Goal: Transaction & Acquisition: Purchase product/service

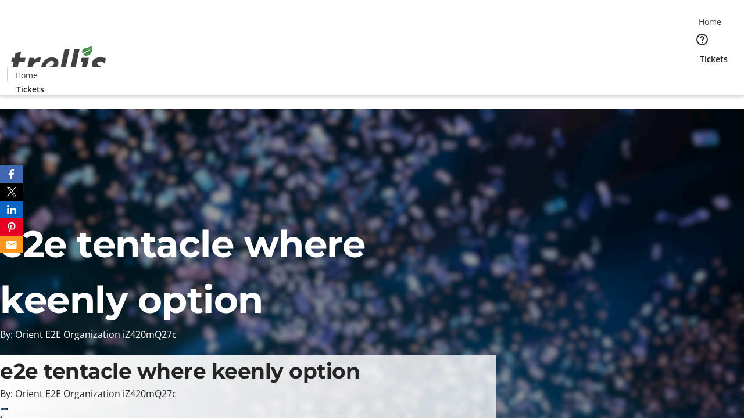
click at [699, 53] on span "Tickets" at bounding box center [713, 59] width 28 height 12
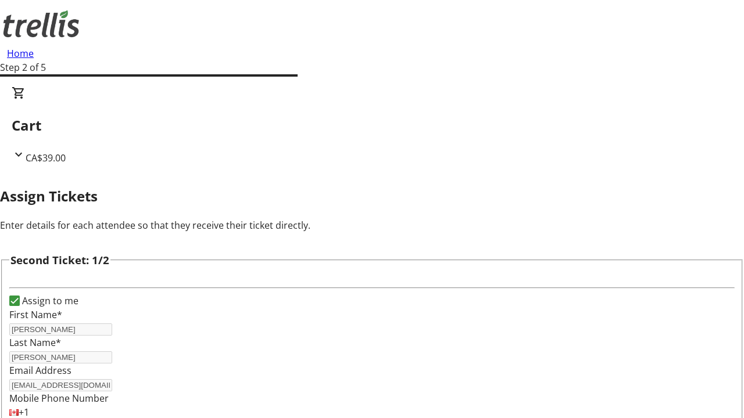
type input "[PERSON_NAME]"
type input "[EMAIL_ADDRESS][DOMAIN_NAME]"
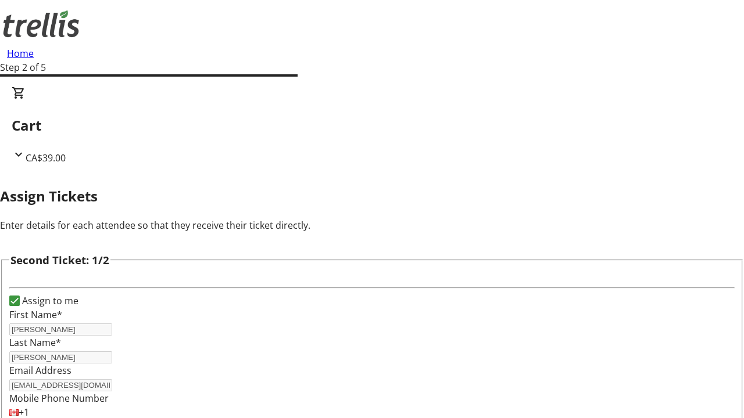
scroll to position [137, 0]
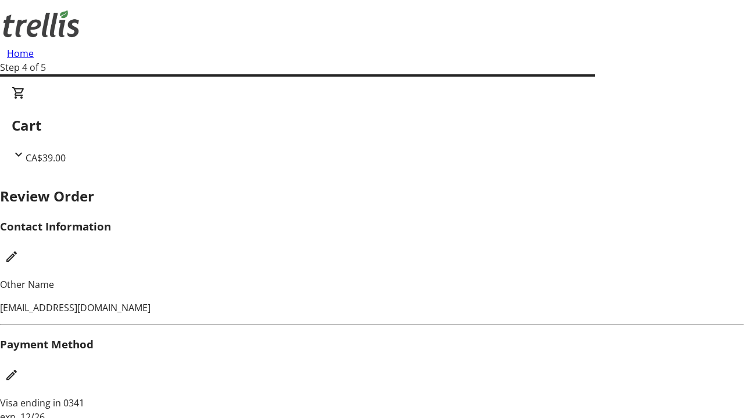
click at [19, 368] on mat-icon "Edit Payment Method" at bounding box center [12, 375] width 14 height 14
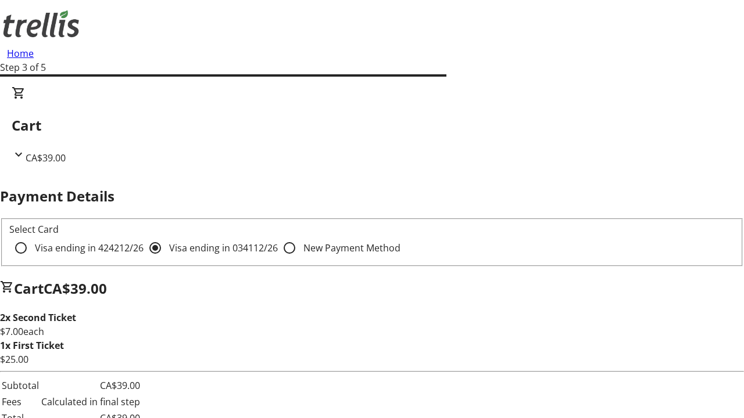
click at [33, 236] on input "Visa ending in 4242 12/26" at bounding box center [20, 247] width 23 height 23
radio input "true"
